Goal: Communication & Community: Participate in discussion

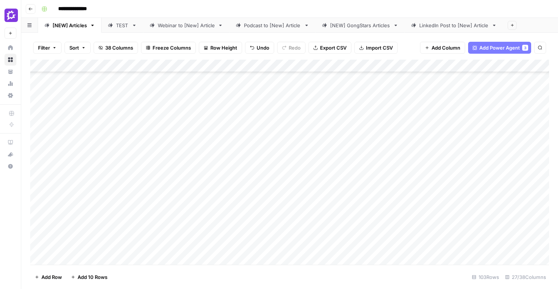
scroll to position [60, 0]
click at [161, 158] on div "Add Column" at bounding box center [289, 162] width 519 height 205
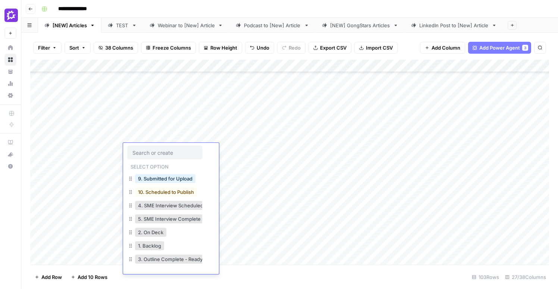
scroll to position [56, 0]
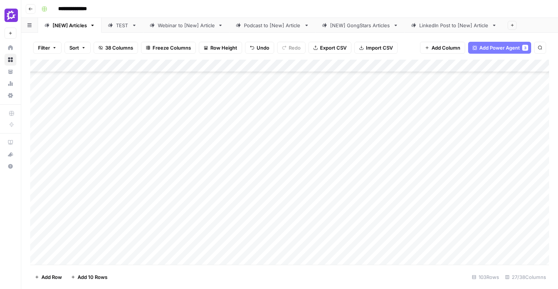
click at [271, 135] on div "Add Column" at bounding box center [289, 162] width 519 height 205
click at [171, 161] on div "Add Column" at bounding box center [289, 162] width 519 height 205
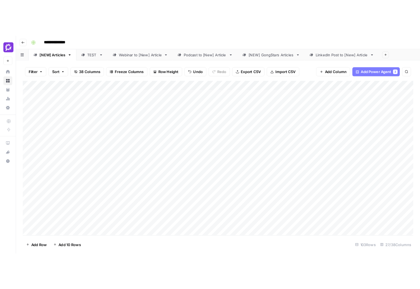
scroll to position [0, 0]
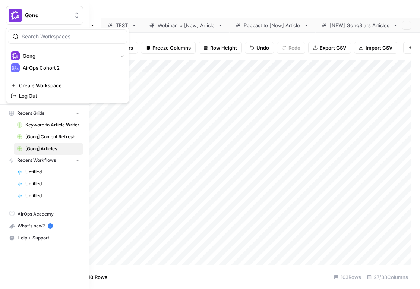
click at [13, 18] on img "Workspace: Gong" at bounding box center [15, 15] width 13 height 13
click at [24, 56] on span "Gong" at bounding box center [69, 55] width 92 height 7
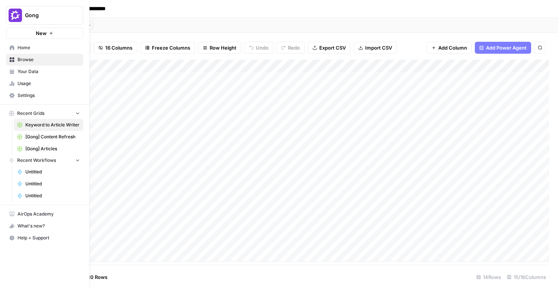
click at [18, 60] on span "Browse" at bounding box center [49, 59] width 62 height 7
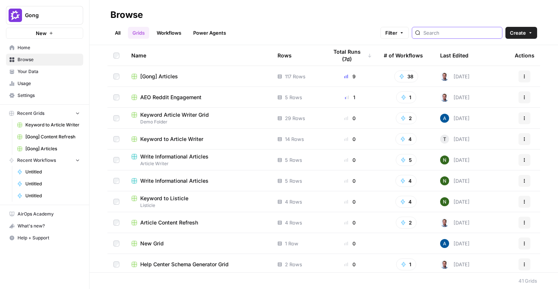
click at [459, 34] on input "search" at bounding box center [461, 32] width 76 height 7
click at [193, 97] on span "AEO Reddit Engagement" at bounding box center [170, 97] width 61 height 7
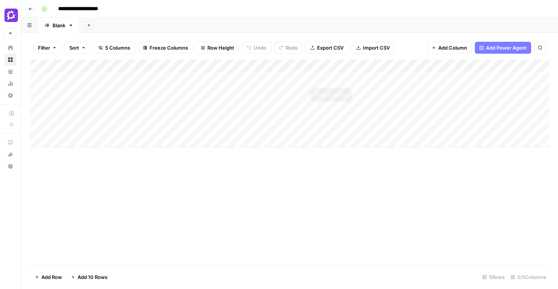
click at [345, 78] on div "Add Column" at bounding box center [289, 104] width 519 height 88
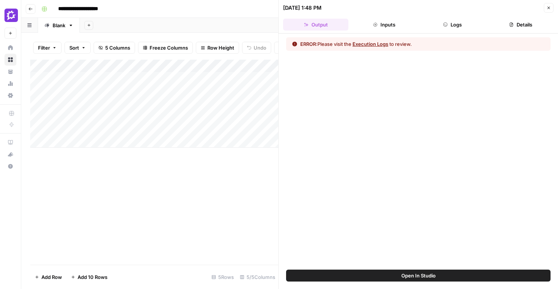
click at [365, 42] on button "Execution Logs" at bounding box center [371, 43] width 36 height 7
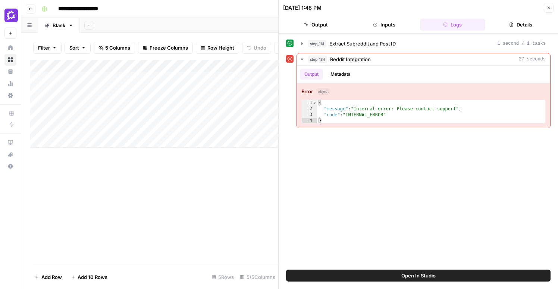
click at [550, 8] on icon "button" at bounding box center [549, 8] width 4 height 4
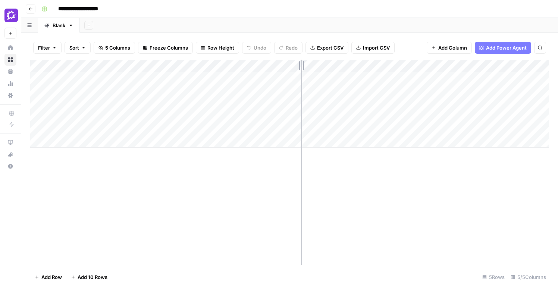
drag, startPoint x: 211, startPoint y: 63, endPoint x: 309, endPoint y: 69, distance: 98.7
click at [309, 69] on div "Add Column" at bounding box center [289, 104] width 519 height 88
click at [456, 78] on div "Add Column" at bounding box center [289, 104] width 519 height 88
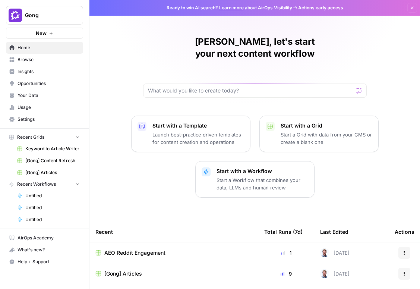
click at [35, 83] on span "Opportunities" at bounding box center [49, 83] width 62 height 7
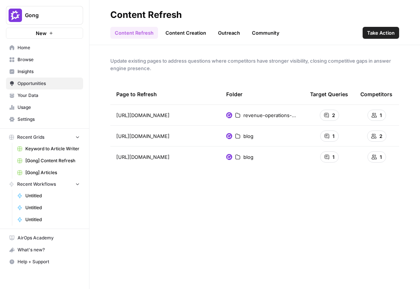
click at [266, 28] on link "Community" at bounding box center [266, 33] width 37 height 12
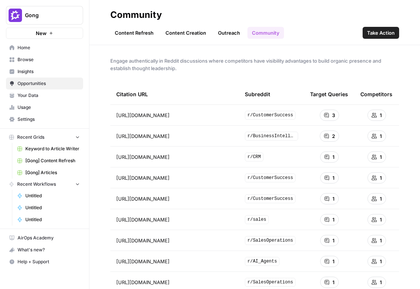
click at [388, 25] on div "Content Refresh Content Creation Outreach Community Take Action" at bounding box center [254, 30] width 289 height 18
click at [387, 31] on span "Take Action" at bounding box center [381, 32] width 28 height 7
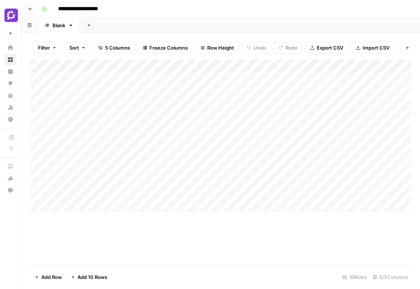
click at [255, 77] on div "Add Column" at bounding box center [220, 135] width 381 height 151
click at [286, 79] on div "Add Column" at bounding box center [220, 135] width 381 height 151
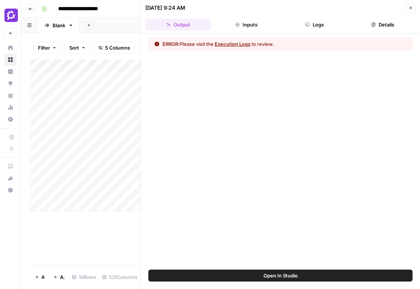
click at [312, 25] on button "Logs" at bounding box center [314, 25] width 65 height 12
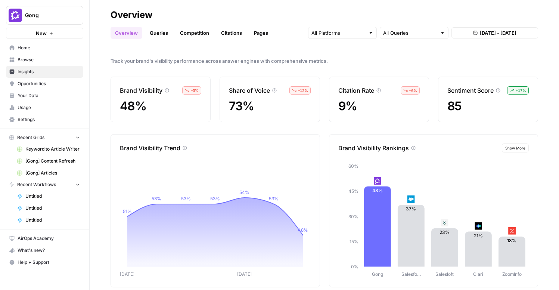
click at [40, 86] on span "Opportunities" at bounding box center [49, 83] width 62 height 7
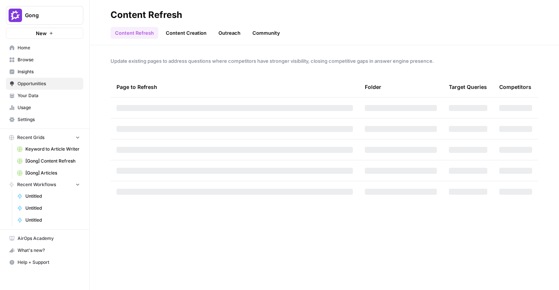
click at [272, 34] on link "Community" at bounding box center [266, 33] width 37 height 12
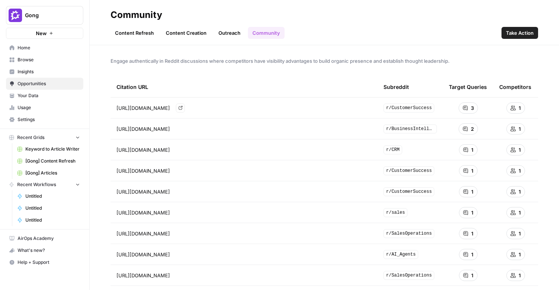
click at [362, 109] on div "https://www.reddit.com/r/CustomerSuccess/comments/1eavtuk/how_do_i_evaluate_whi…" at bounding box center [243, 107] width 255 height 9
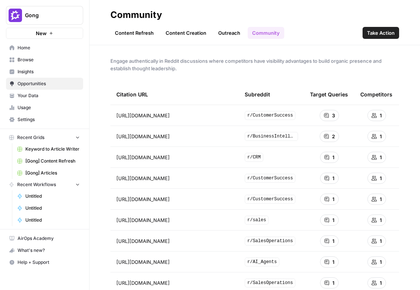
click at [332, 118] on span "3" at bounding box center [333, 115] width 3 height 7
click at [326, 114] on icon at bounding box center [326, 115] width 4 height 4
click at [294, 66] on span "Engage authentically in Reddit discussions where competitors have visibility ad…" at bounding box center [254, 64] width 289 height 15
click at [331, 137] on div "2" at bounding box center [329, 136] width 19 height 11
